Goal: Communication & Community: Answer question/provide support

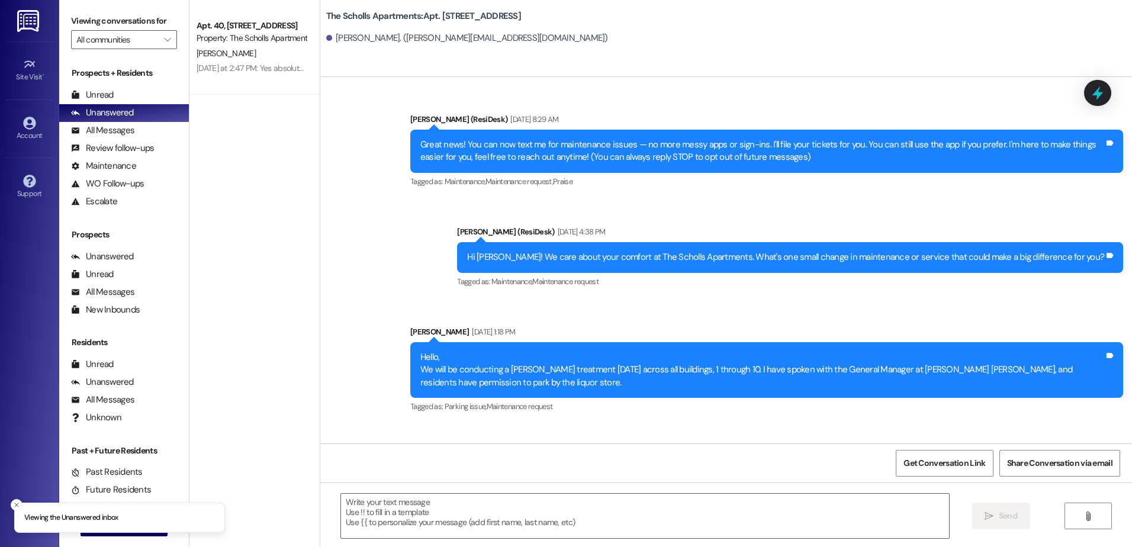
type textarea "Fetching suggested responses. Please feel free to read through the conversation…"
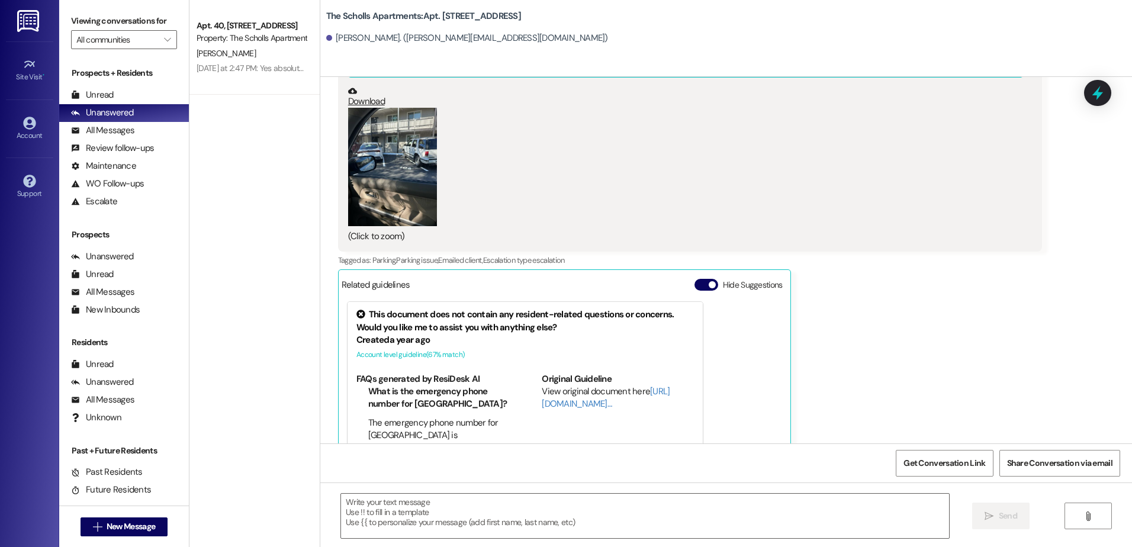
scroll to position [2736, 0]
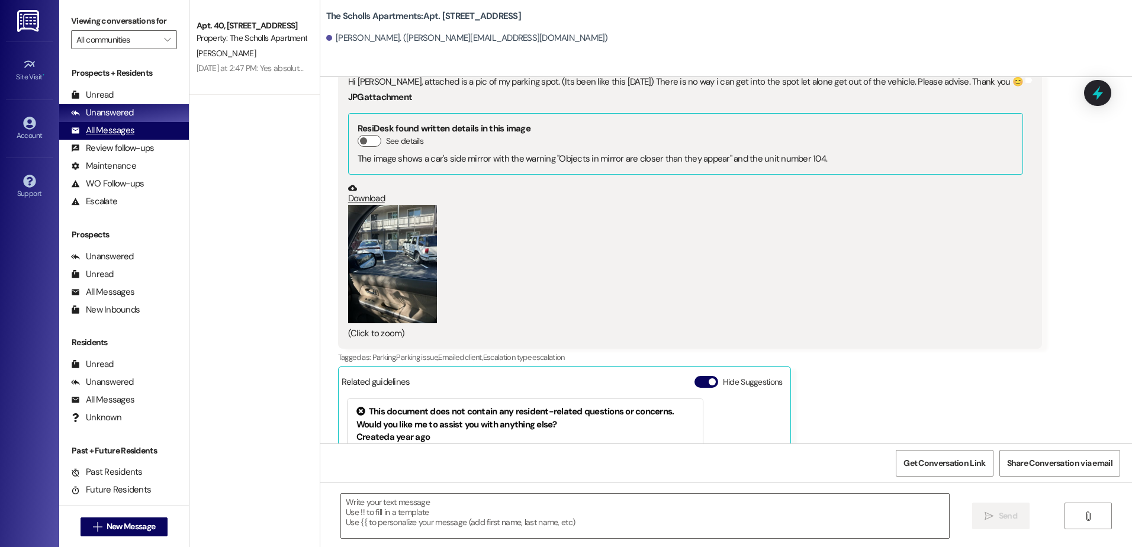
click at [92, 130] on div "All Messages" at bounding box center [102, 130] width 63 height 12
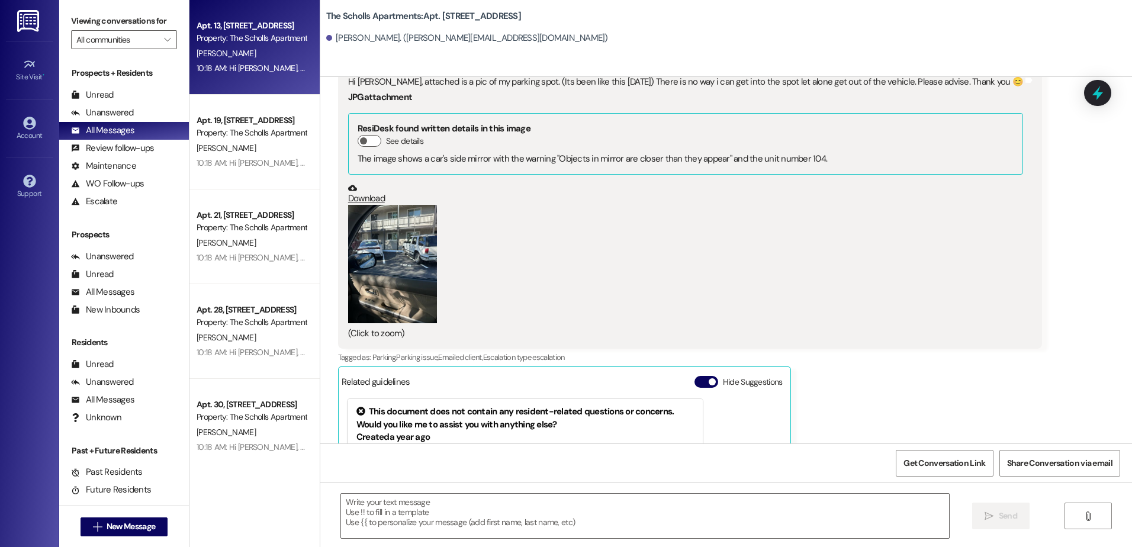
click at [219, 57] on span "[PERSON_NAME]" at bounding box center [226, 53] width 59 height 11
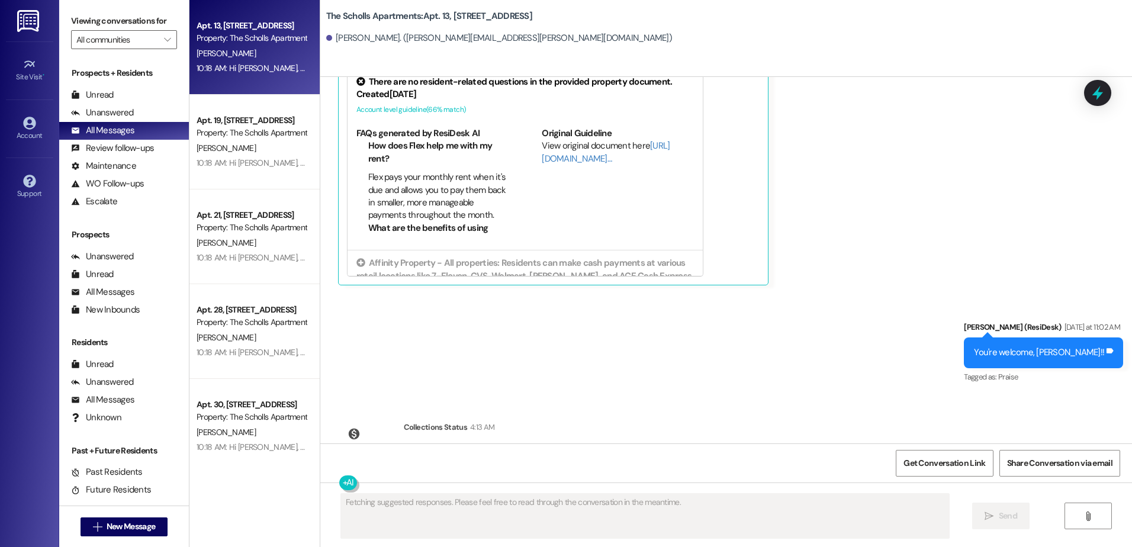
scroll to position [3090, 0]
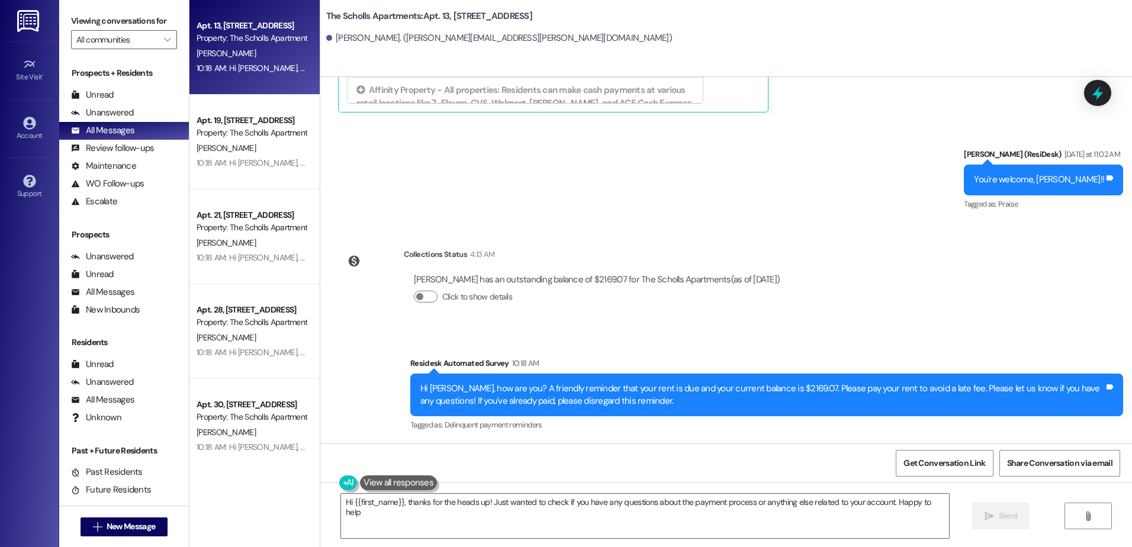
type textarea "Hi {{first_name}}, thanks for the heads up! Just wanted to check if you have an…"
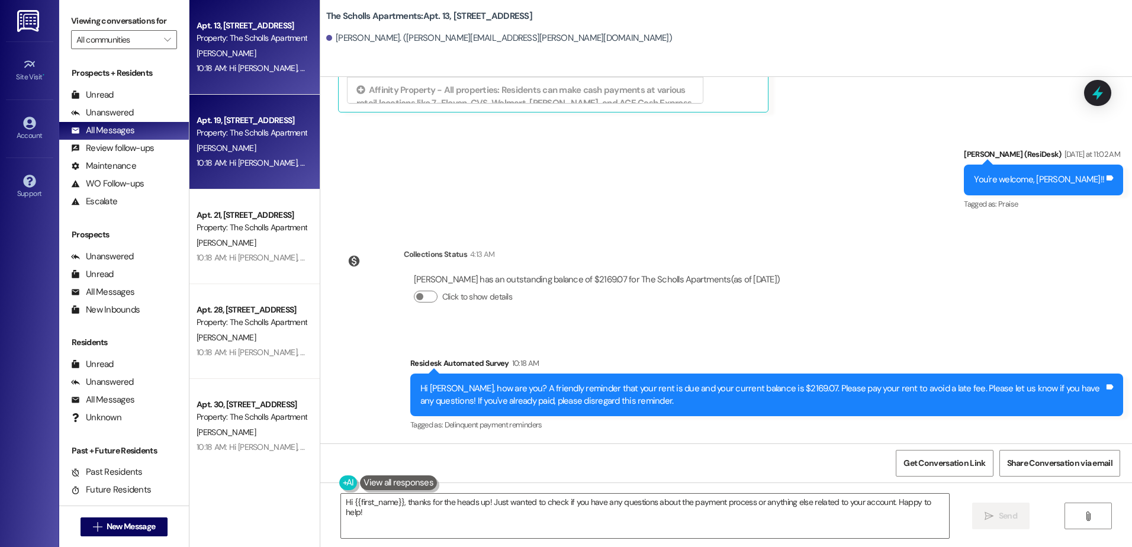
click at [245, 149] on div "[PERSON_NAME]" at bounding box center [251, 148] width 112 height 15
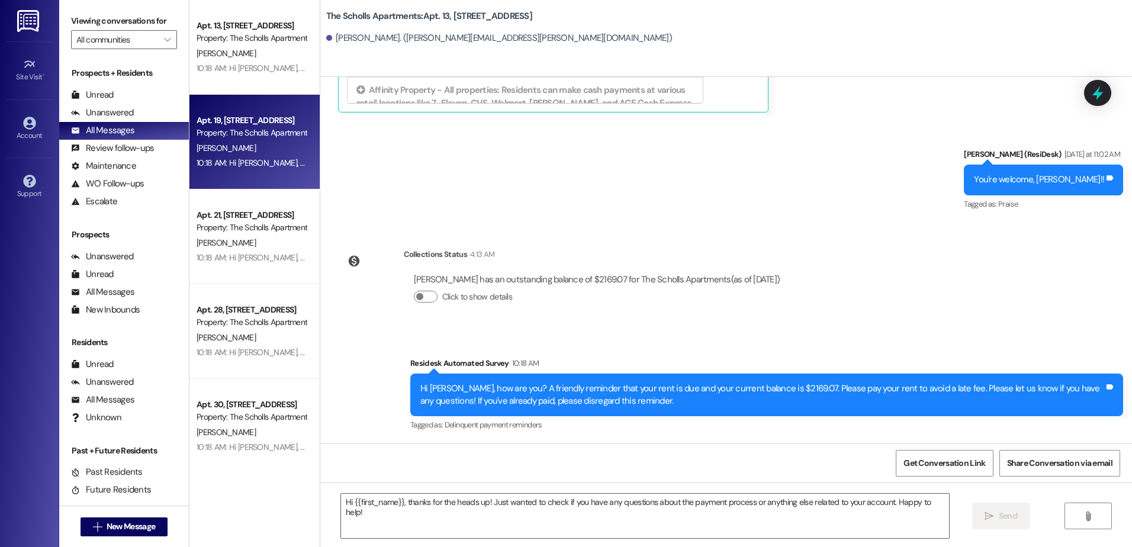
type textarea "Fetching suggested responses. Please feel free to read through the conversation…"
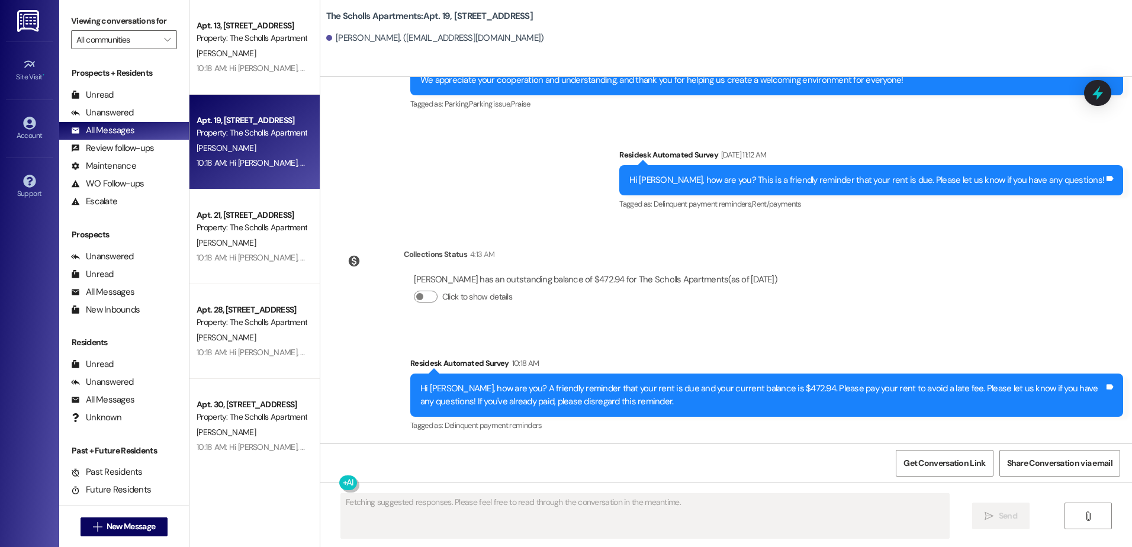
scroll to position [2528, 0]
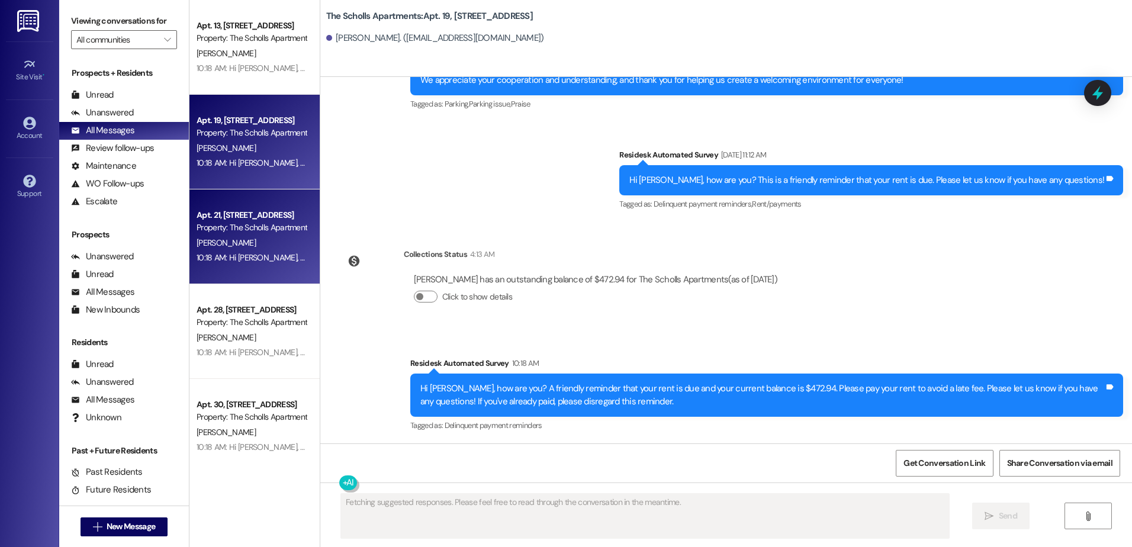
click at [251, 248] on div "[PERSON_NAME]" at bounding box center [251, 243] width 112 height 15
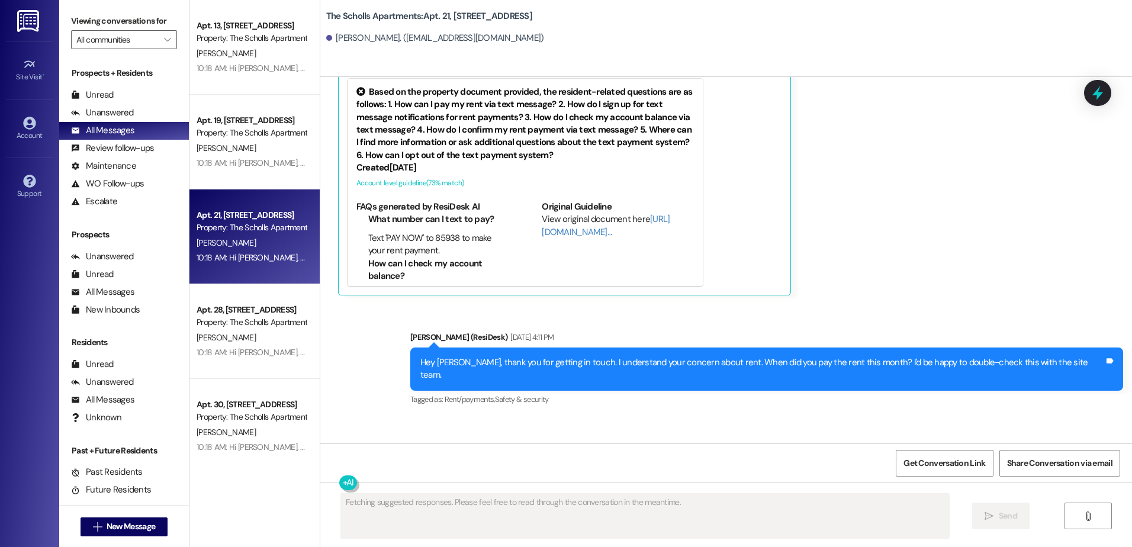
scroll to position [1643, 0]
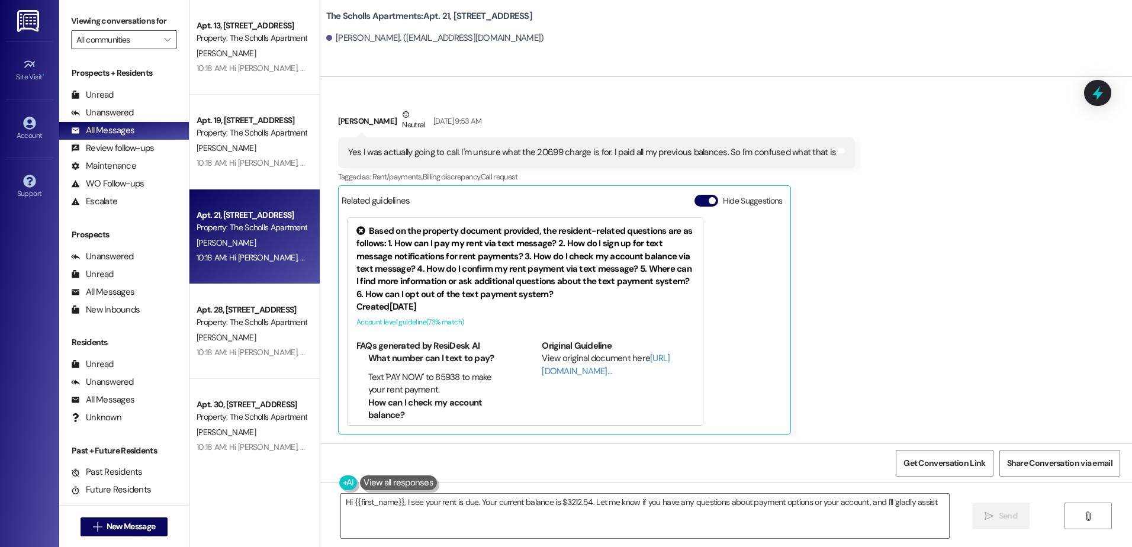
type textarea "Hi {{first_name}}, I see your rent is due. Your current balance is $3212.54. Le…"
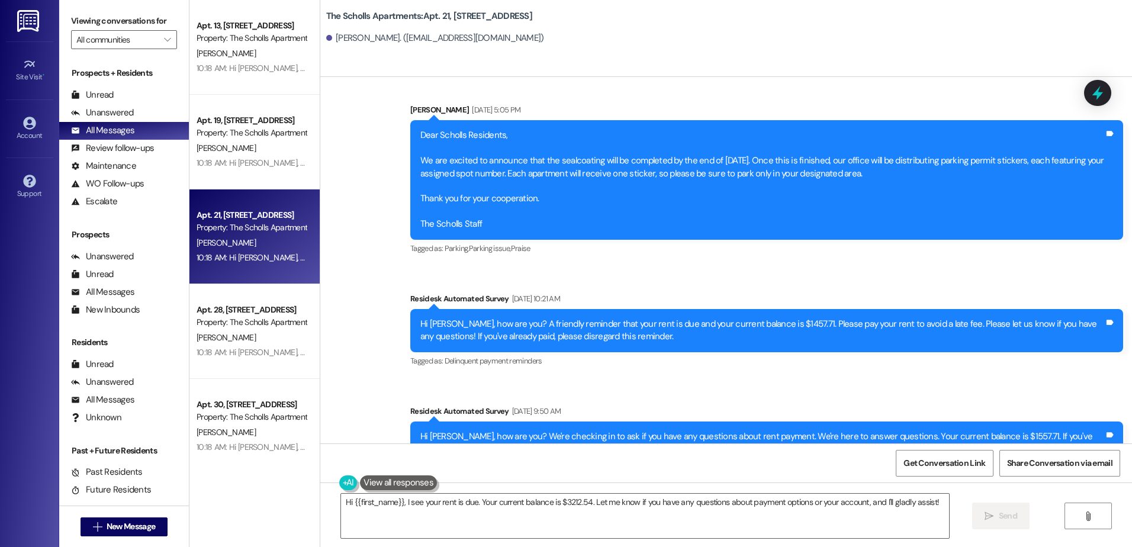
scroll to position [3432, 0]
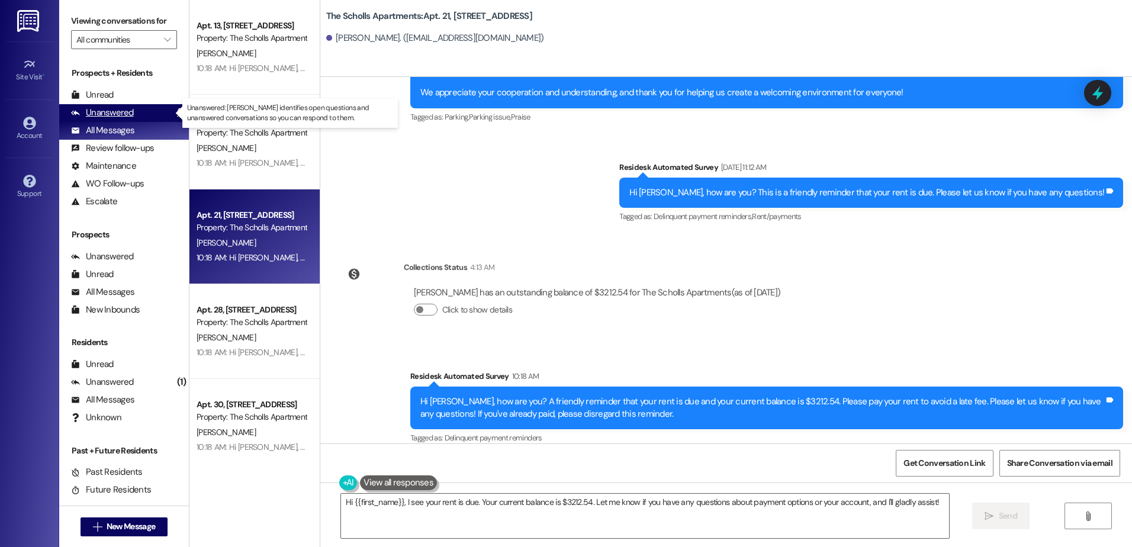
click at [100, 111] on div "Unanswered" at bounding box center [102, 113] width 63 height 12
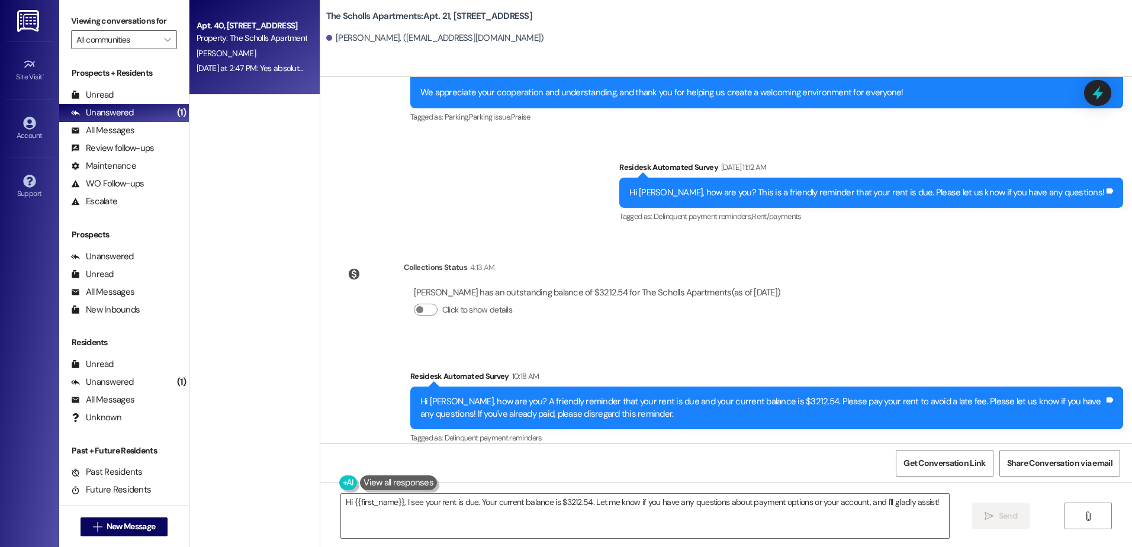
click at [229, 54] on div "[PERSON_NAME]" at bounding box center [251, 53] width 112 height 15
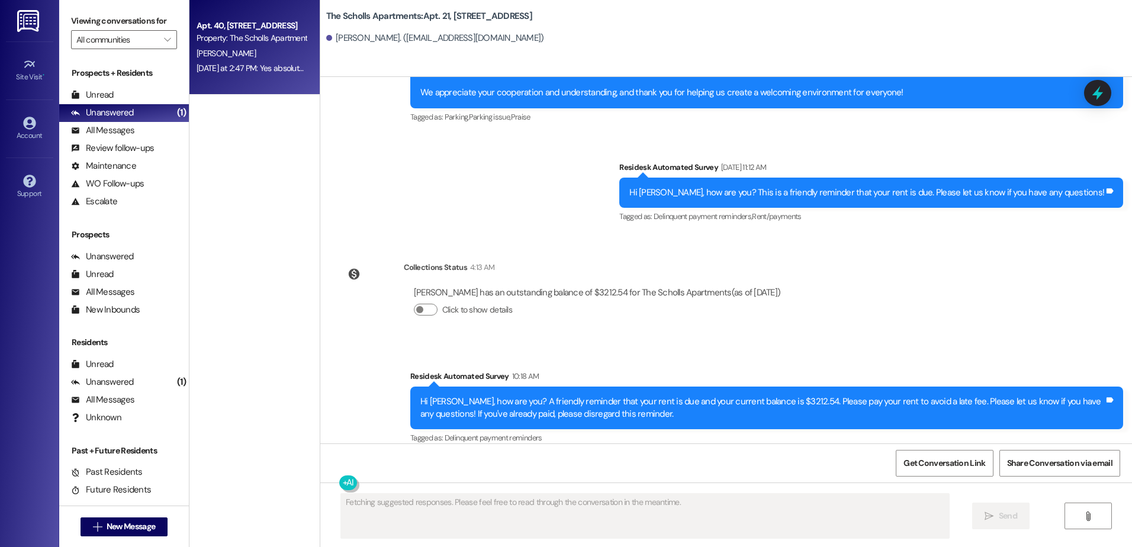
scroll to position [879, 0]
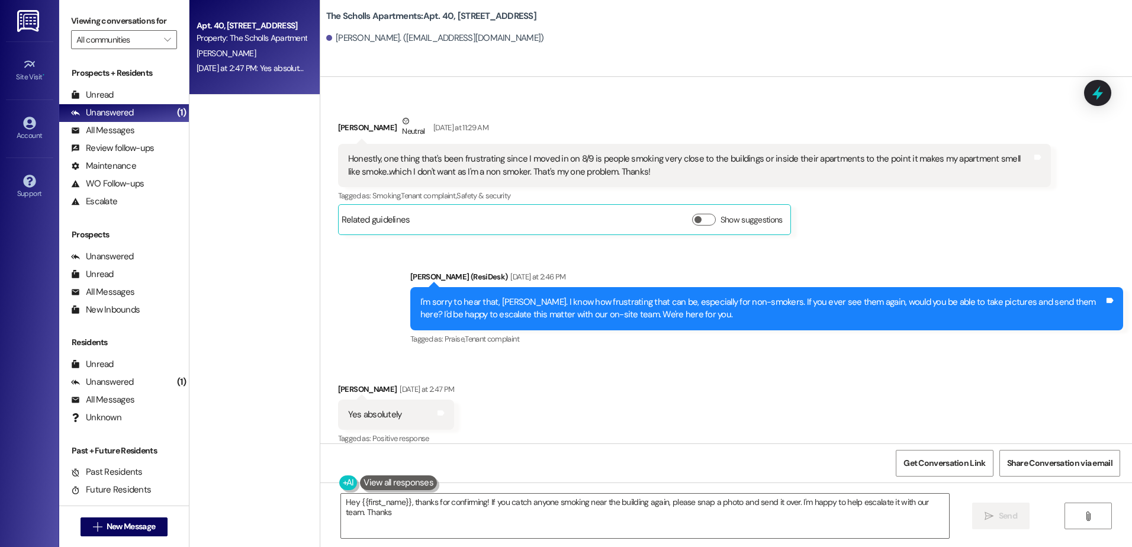
type textarea "Hey {{first_name}}, thanks for confirming! If you catch anyone smoking near the…"
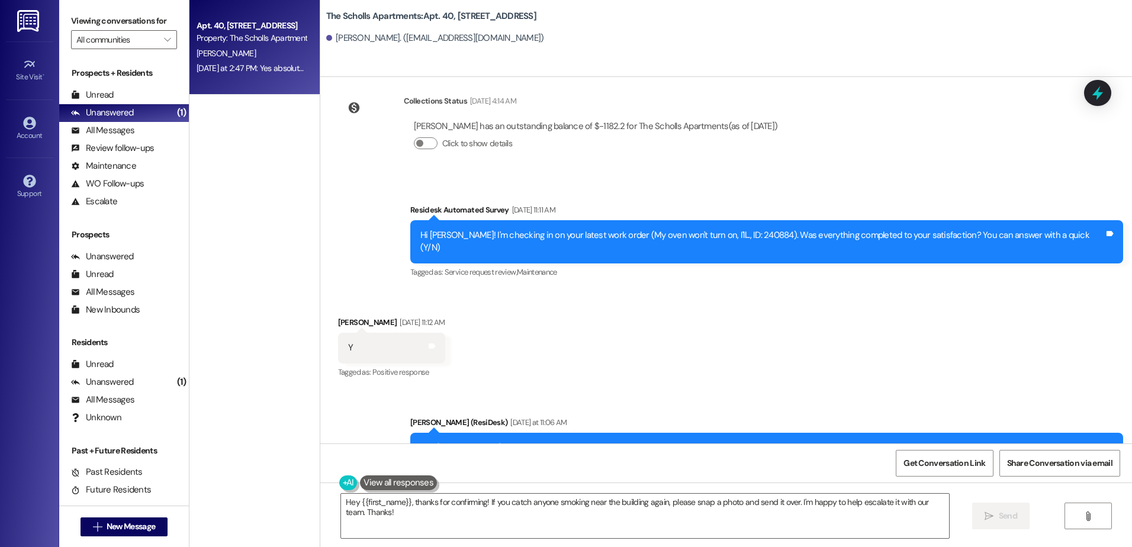
scroll to position [880, 0]
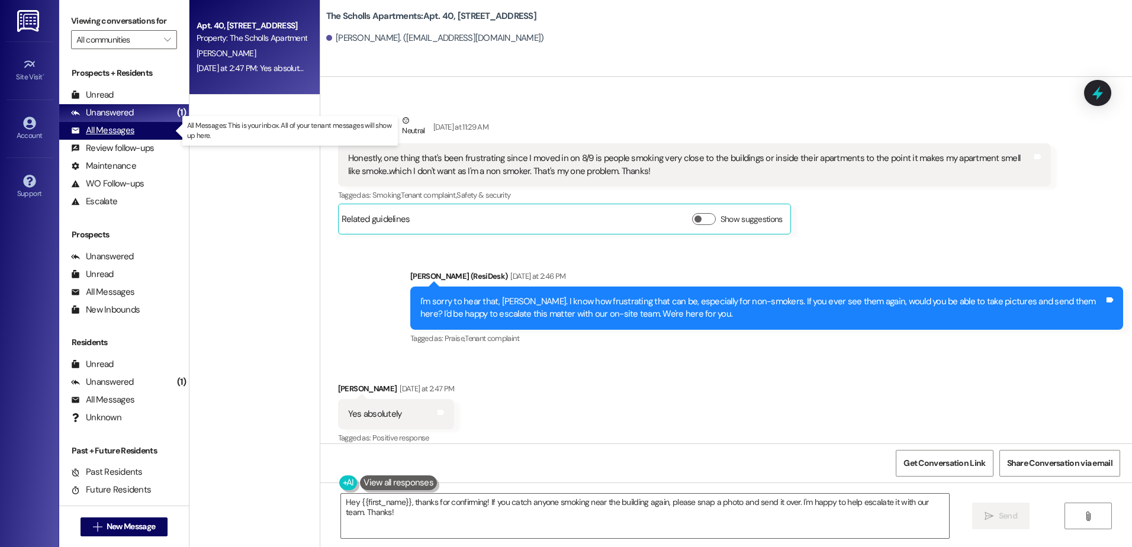
click at [114, 126] on div "All Messages" at bounding box center [102, 130] width 63 height 12
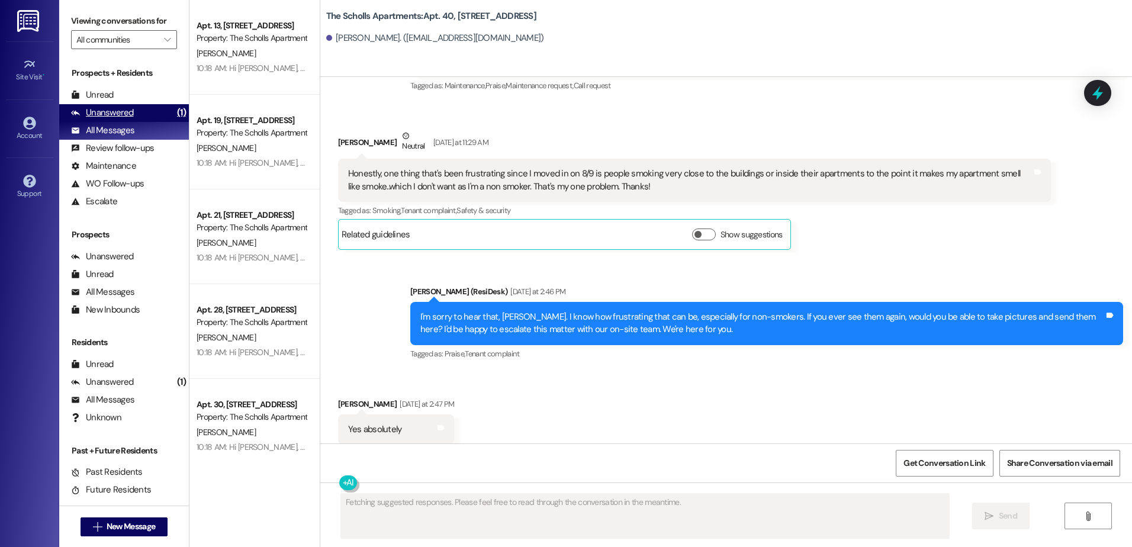
scroll to position [879, 0]
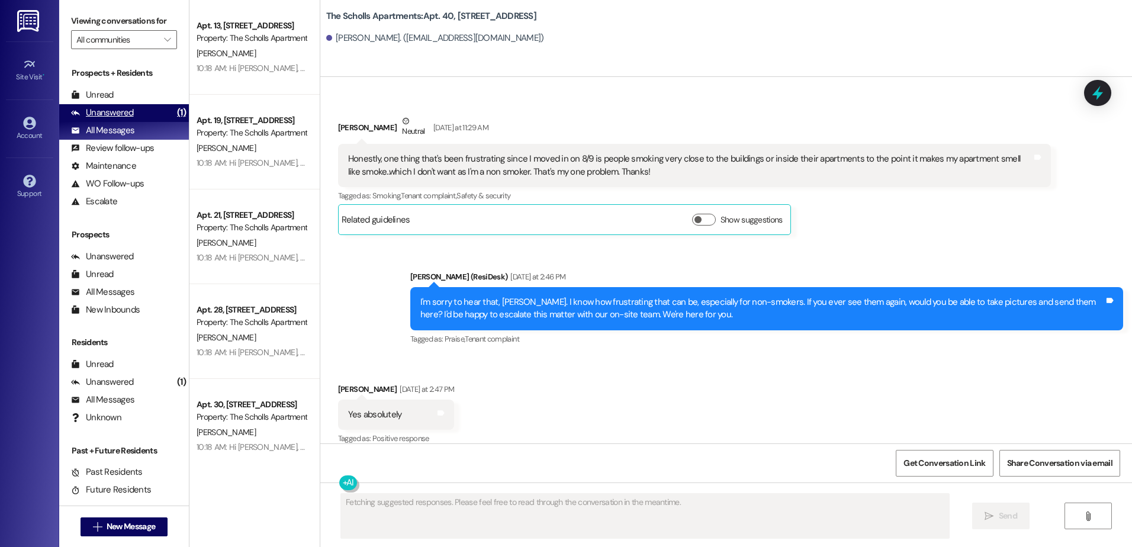
click at [99, 113] on div "Unanswered" at bounding box center [102, 113] width 63 height 12
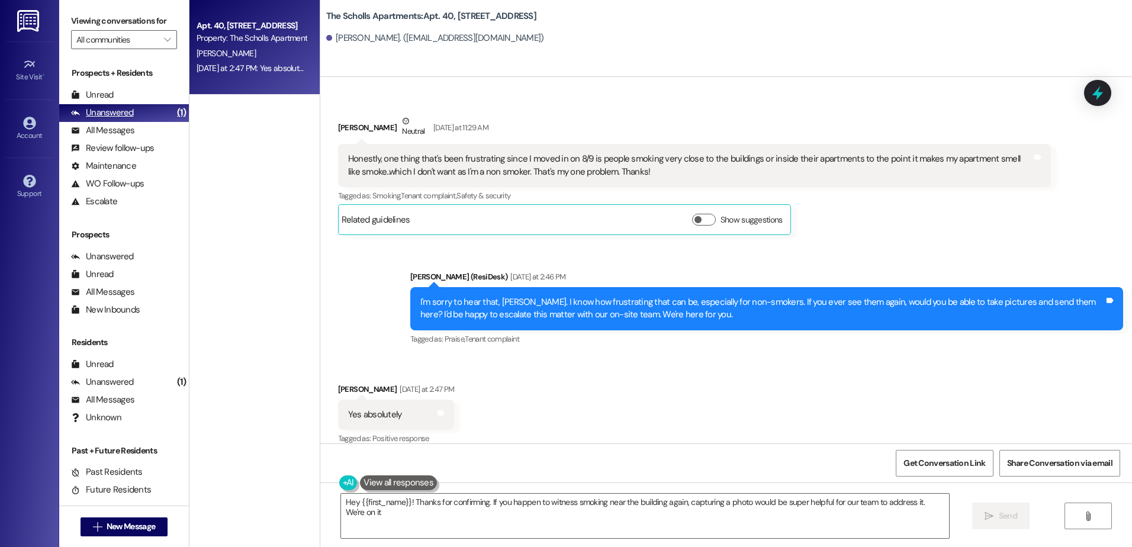
type textarea "Hey {{first_name}}! Thanks for confirming. If you happen to witness smoking nea…"
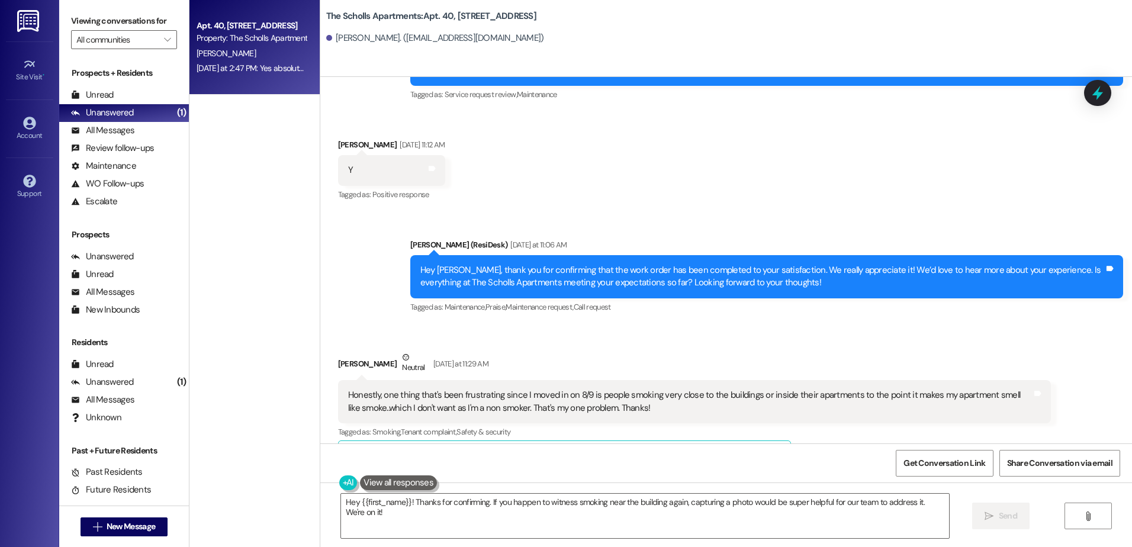
scroll to position [880, 0]
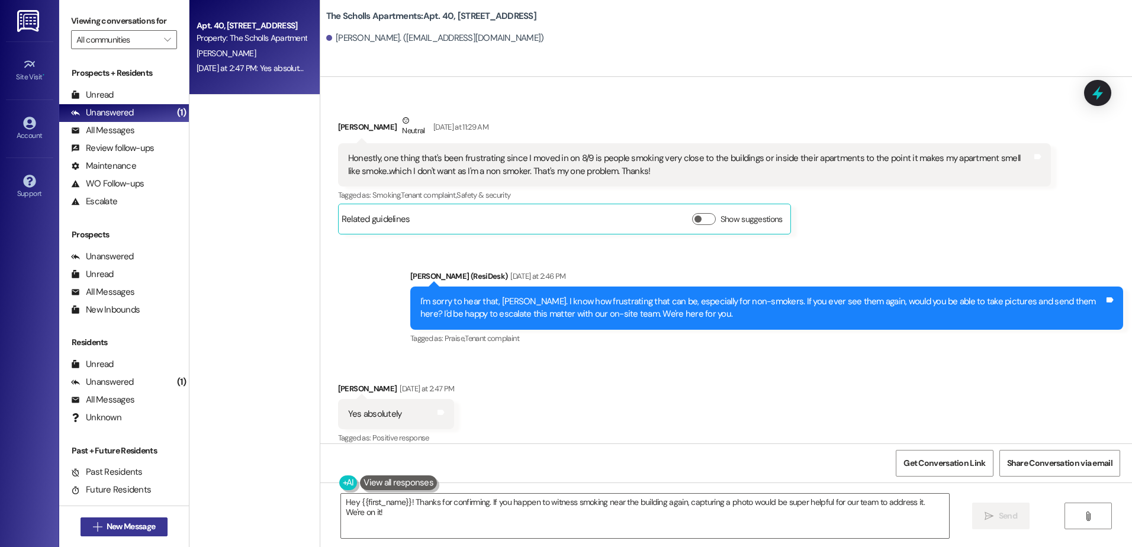
click at [128, 519] on button " New Message" at bounding box center [125, 527] width 88 height 19
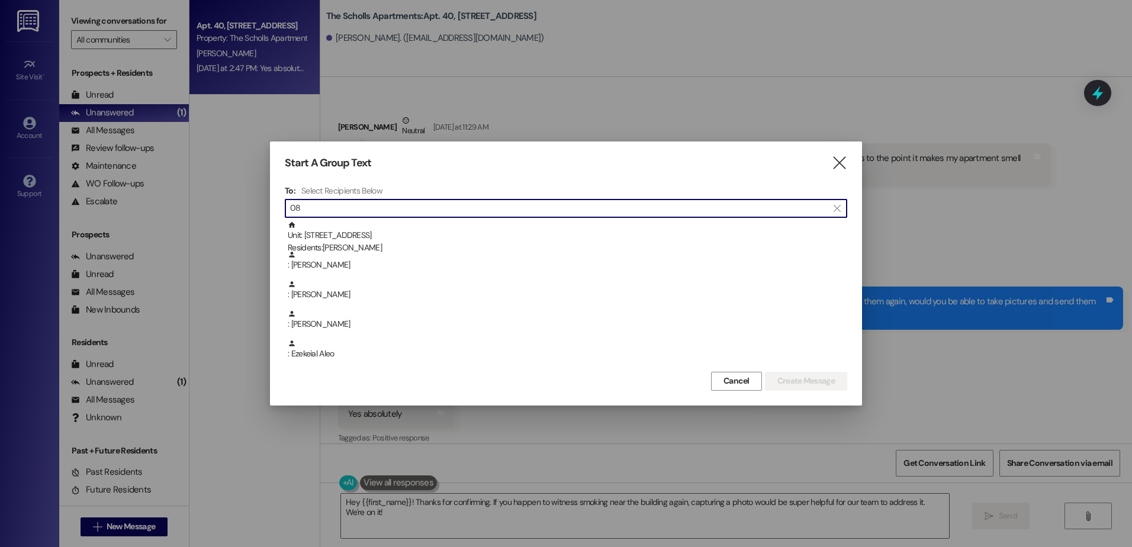
type input "0"
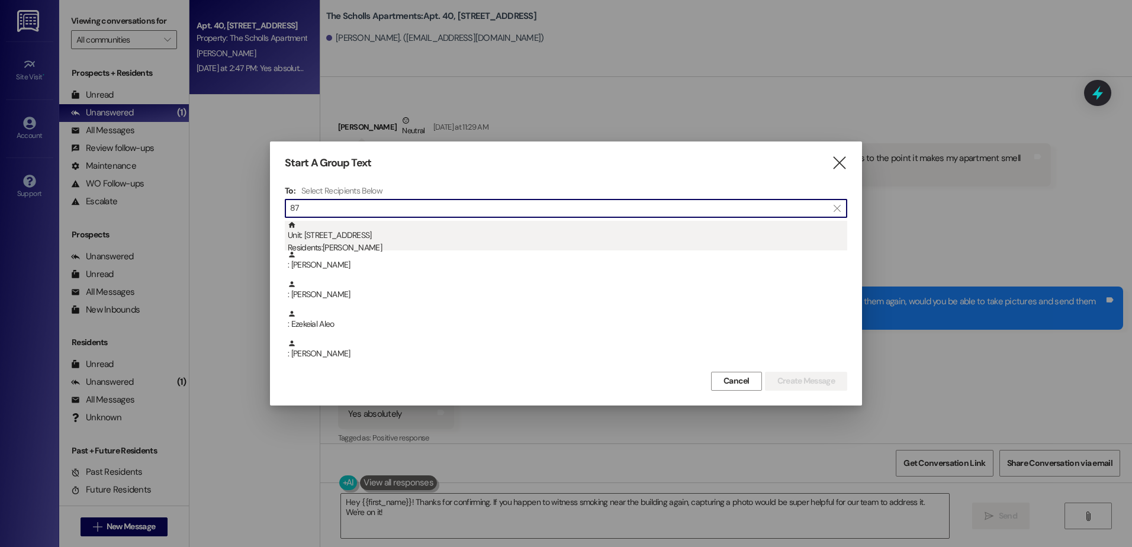
type input "87"
click at [328, 240] on div "Unit: [STREET_ADDRESS] Residents: [PERSON_NAME]" at bounding box center [568, 238] width 560 height 34
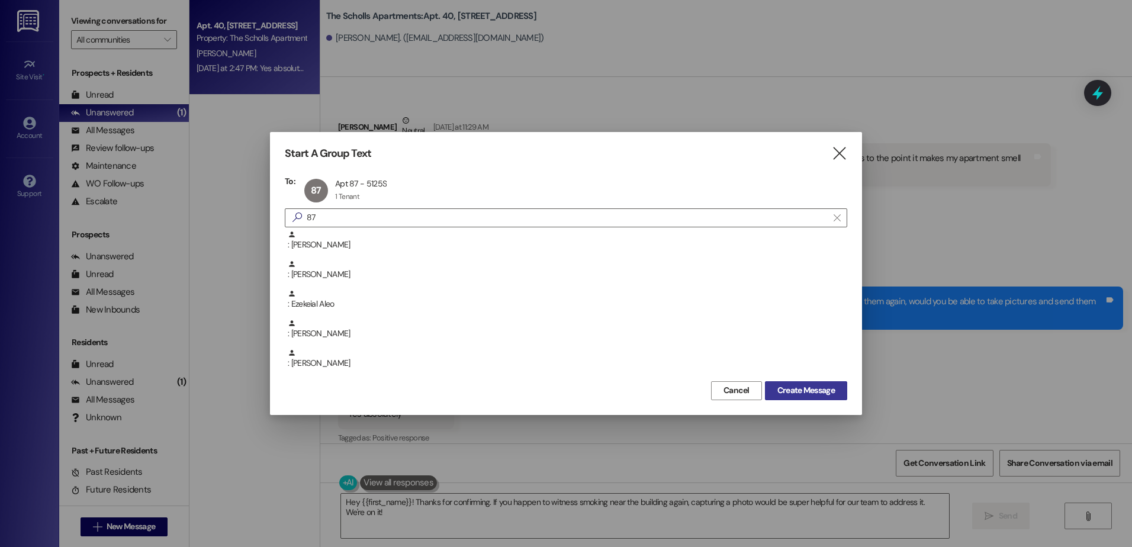
click at [821, 389] on span "Create Message" at bounding box center [806, 390] width 57 height 12
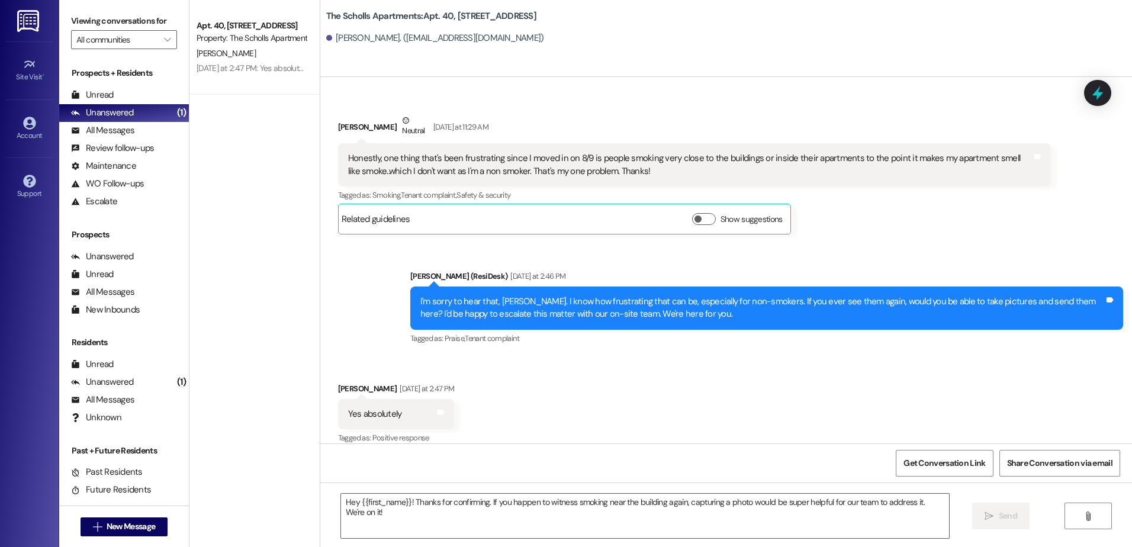
type textarea "Fetching suggested responses. Please feel free to read through the conversation…"
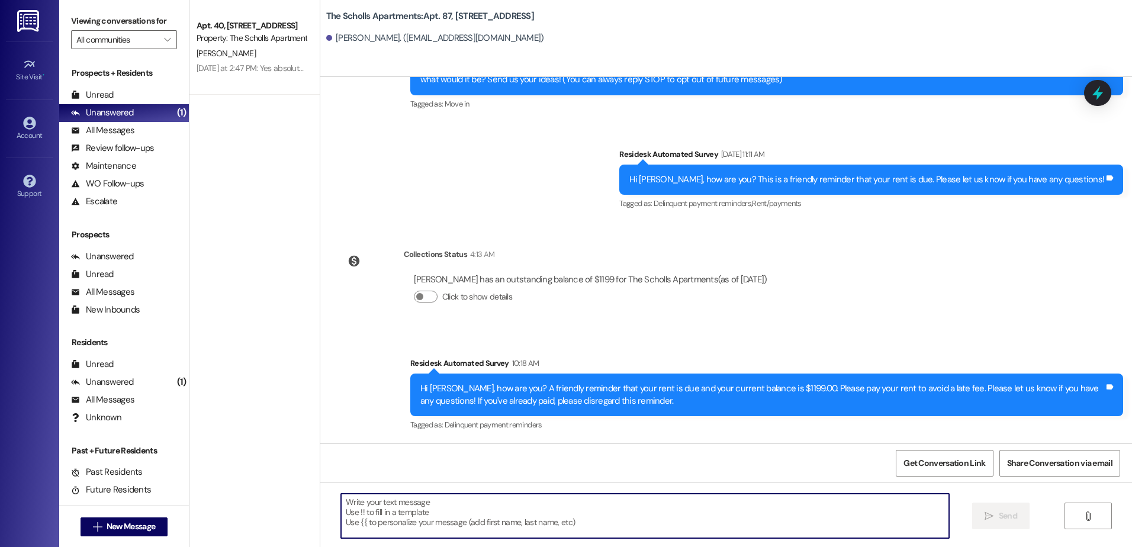
drag, startPoint x: 335, startPoint y: 497, endPoint x: 606, endPoint y: 526, distance: 272.2
click at [606, 526] on textarea at bounding box center [645, 516] width 608 height 44
drag, startPoint x: 595, startPoint y: 524, endPoint x: 427, endPoint y: 521, distance: 167.6
click at [427, 521] on textarea at bounding box center [645, 516] width 608 height 44
click at [415, 503] on textarea at bounding box center [645, 516] width 608 height 44
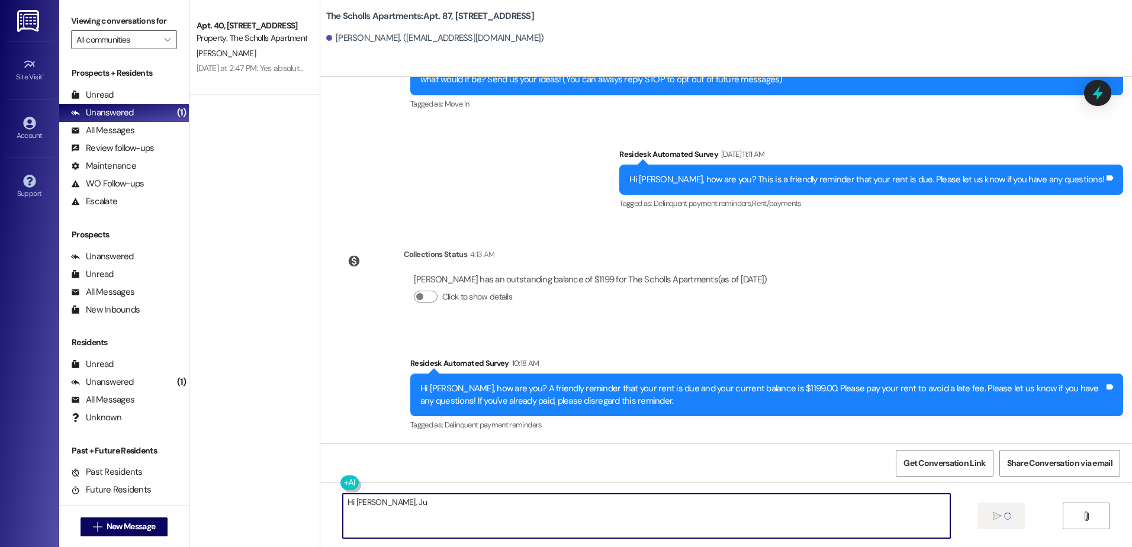
type textarea "Hi [PERSON_NAME], Jus"
type textarea "t"
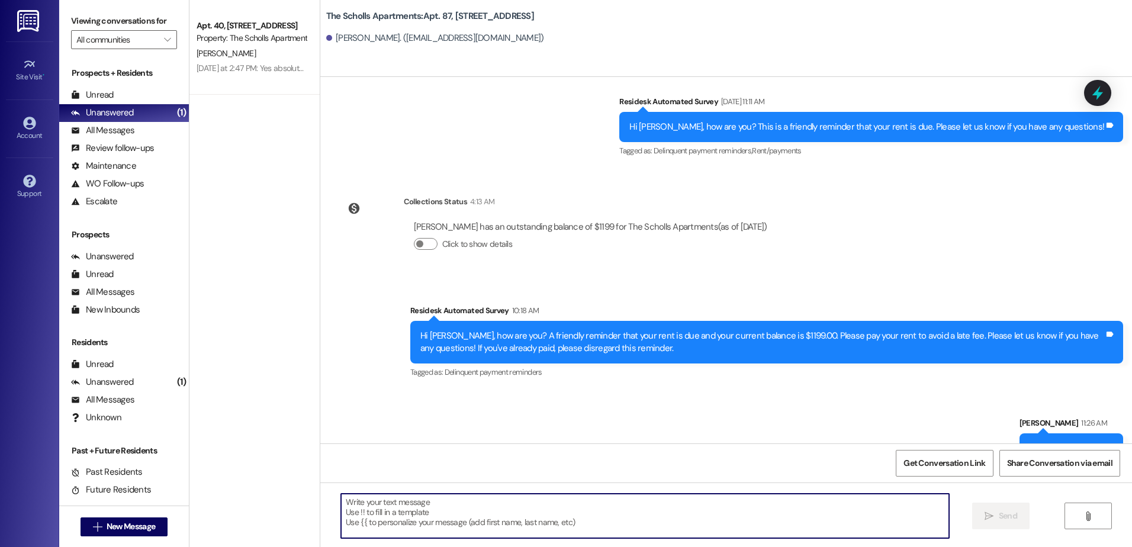
scroll to position [230, 0]
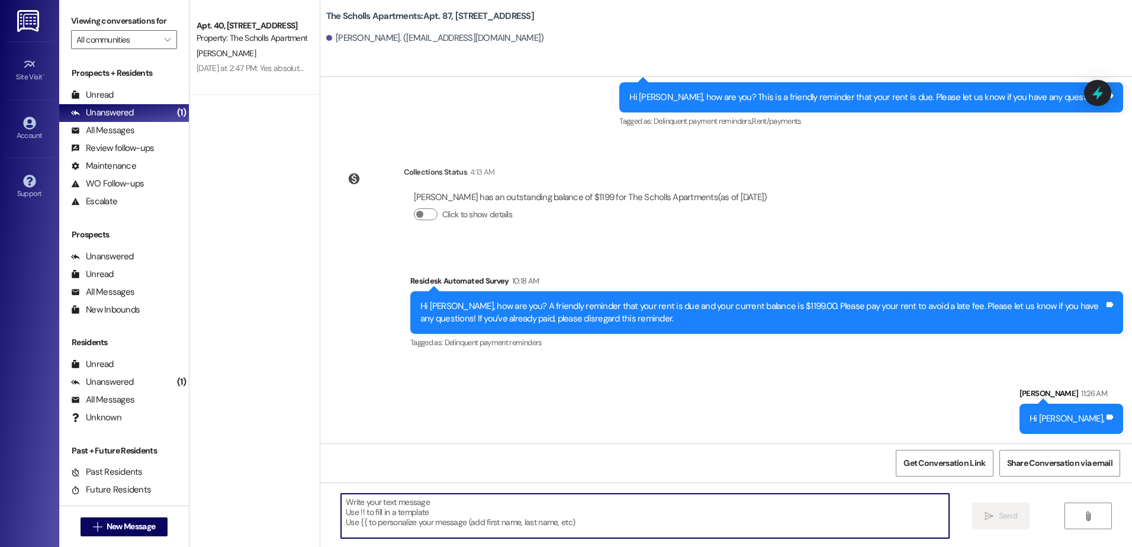
click at [398, 499] on textarea at bounding box center [645, 516] width 608 height 44
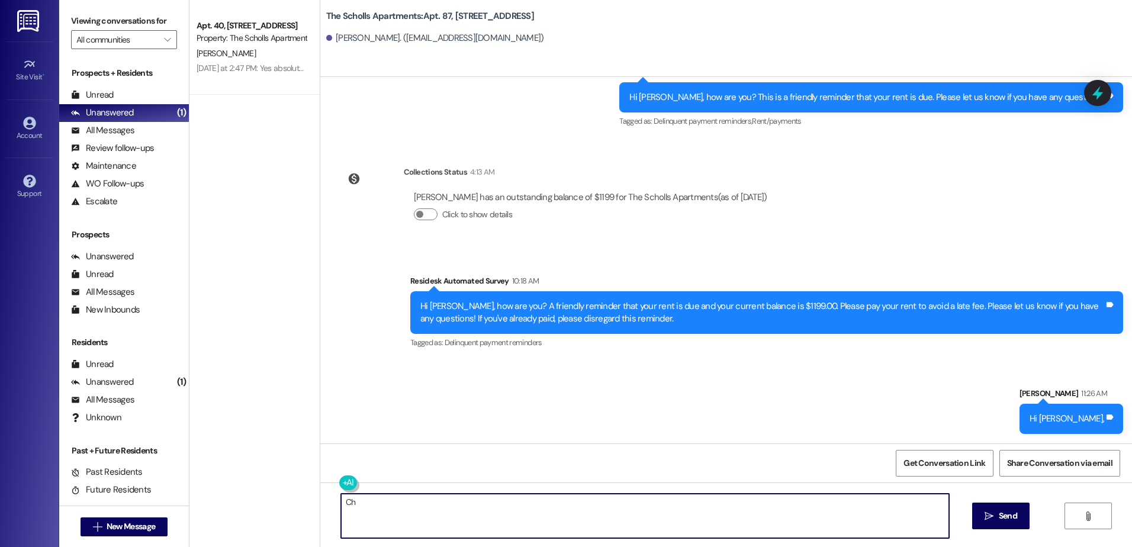
type textarea "C"
type textarea "I called and left a message regarding the rent payment, please call me back. Th…"
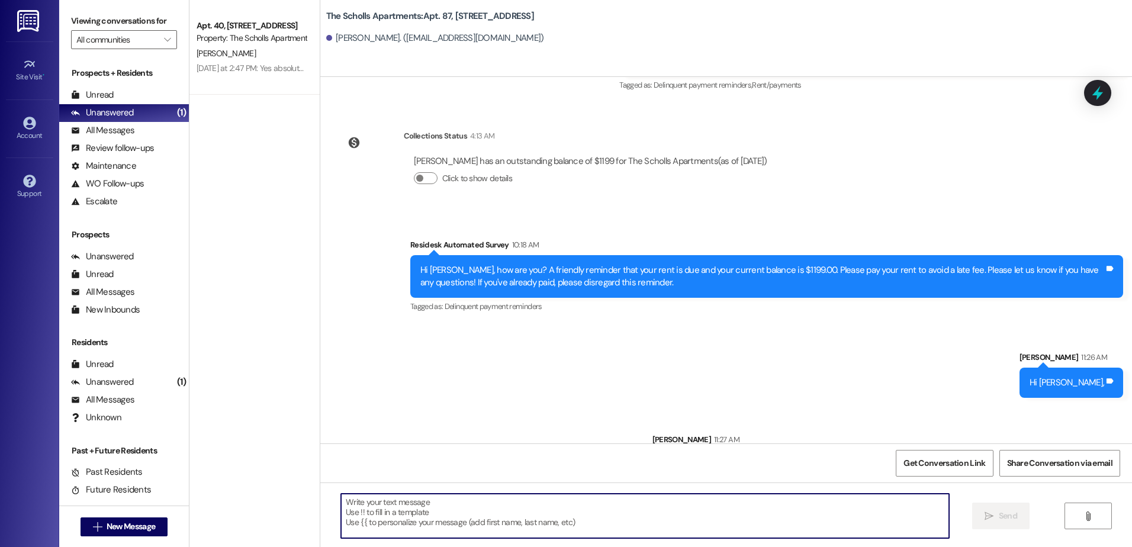
scroll to position [313, 0]
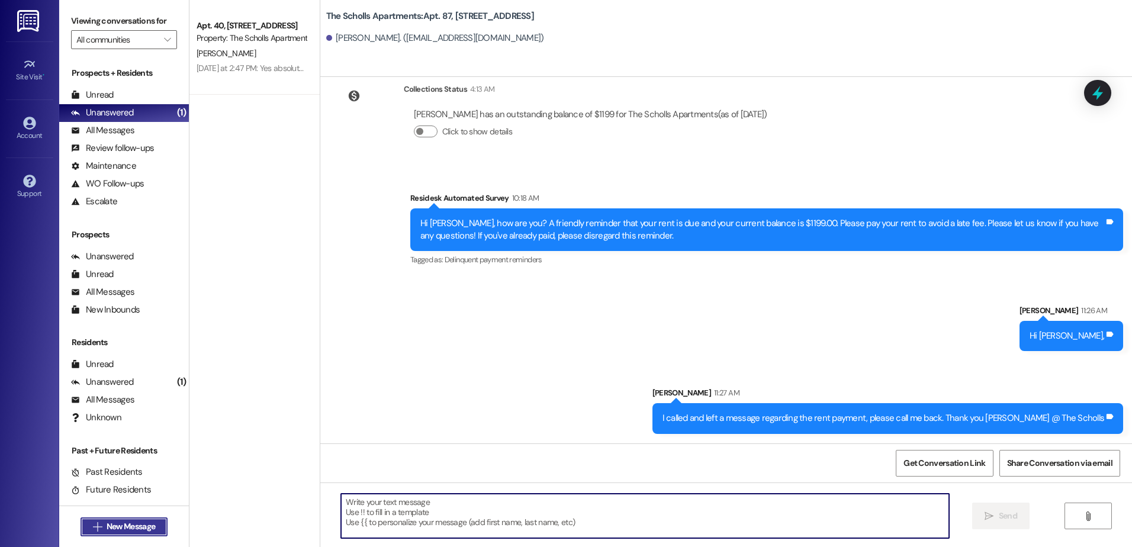
click at [115, 522] on span "New Message" at bounding box center [131, 527] width 49 height 12
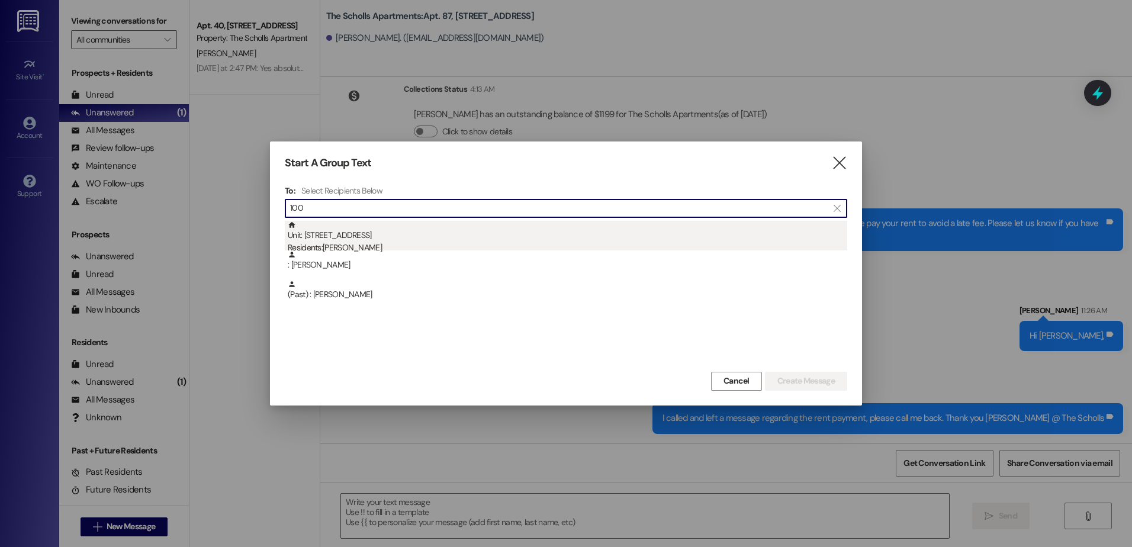
type input "100"
click at [354, 235] on div "Unit: [STREET_ADDRESS] Residents: [PERSON_NAME]" at bounding box center [568, 238] width 560 height 34
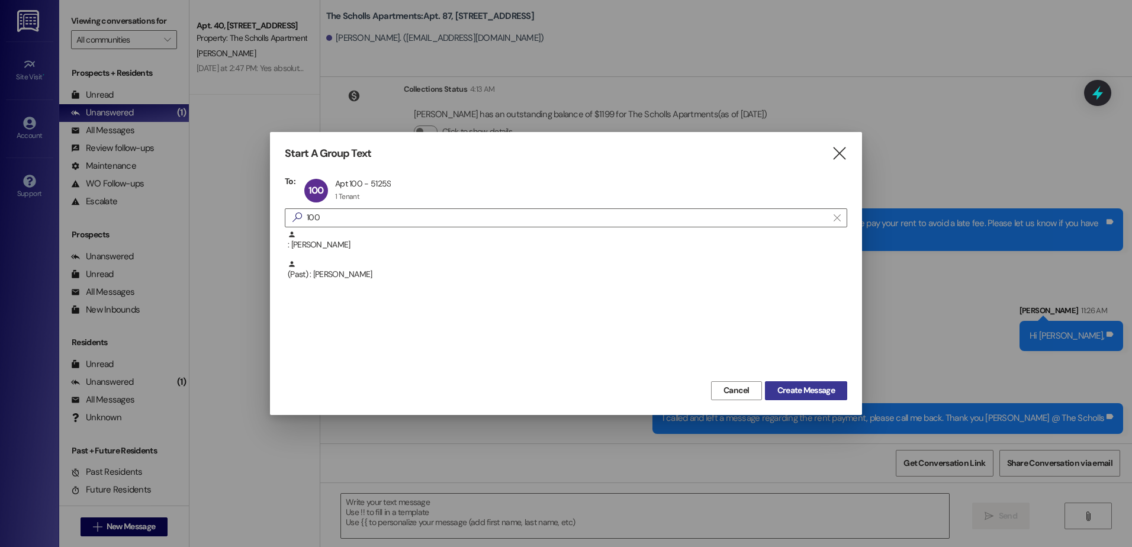
click at [805, 386] on span "Create Message" at bounding box center [806, 390] width 57 height 12
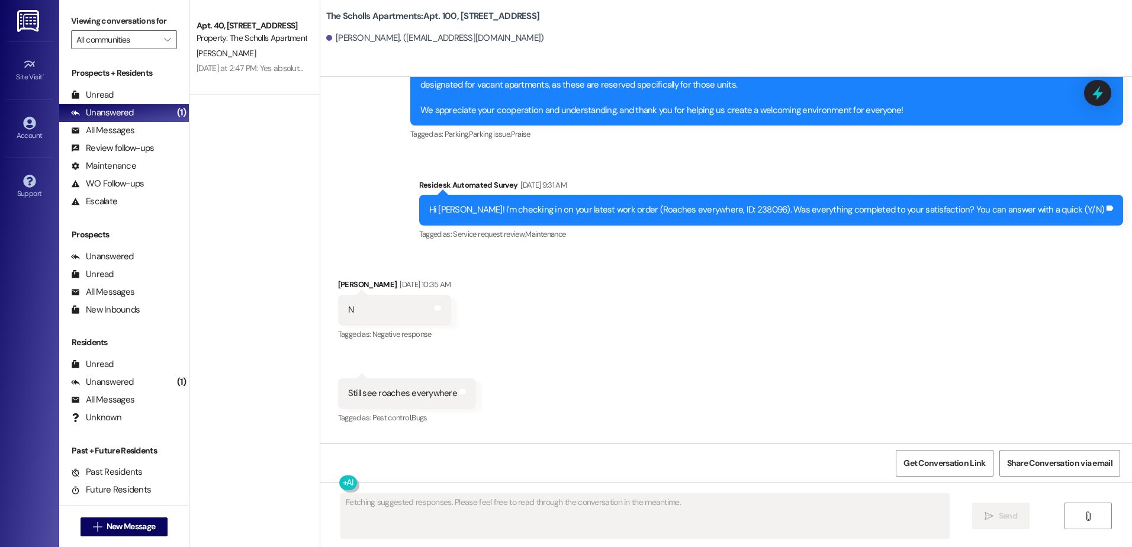
scroll to position [1814, 0]
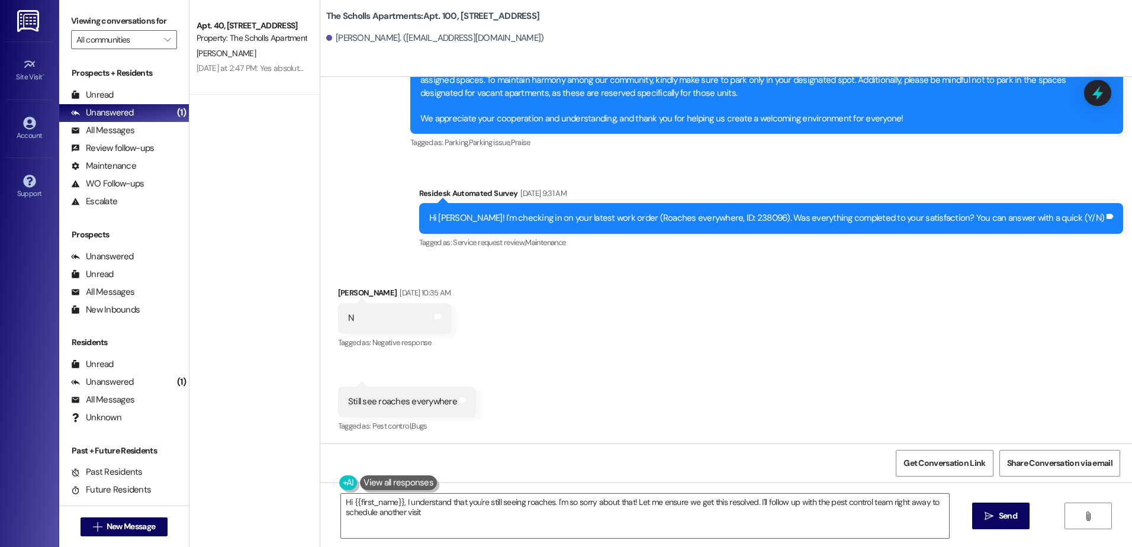
type textarea "Hi {{first_name}}, I understand that you're still seeing roaches. I'm so sorry …"
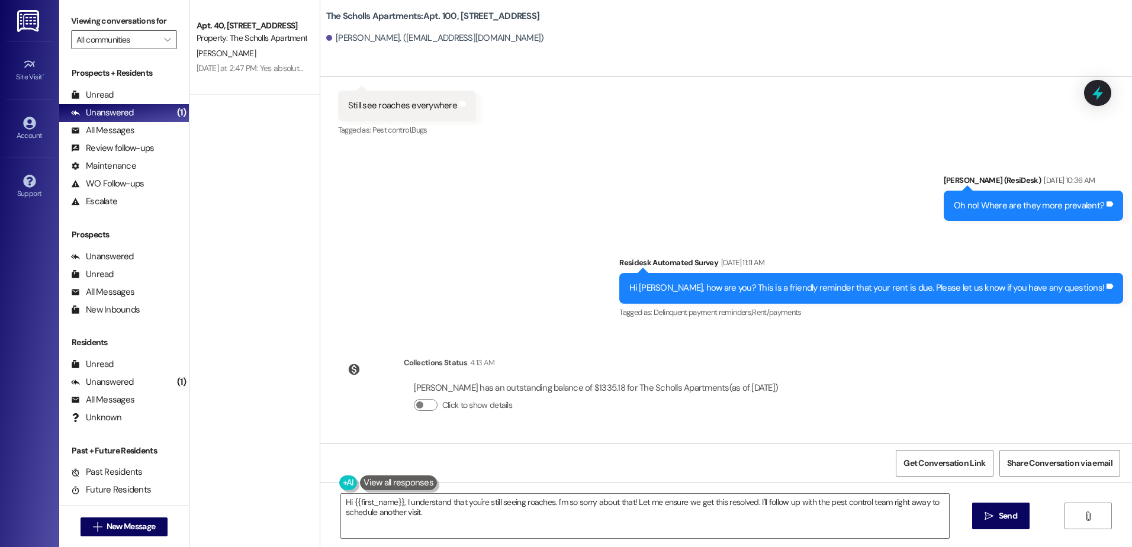
scroll to position [2218, 0]
